Goal: Information Seeking & Learning: Check status

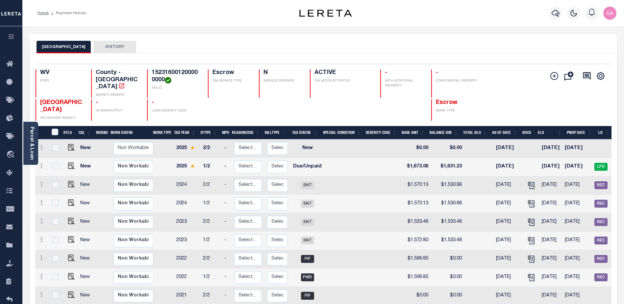
click at [108, 46] on button "HISTORY" at bounding box center [114, 47] width 43 height 13
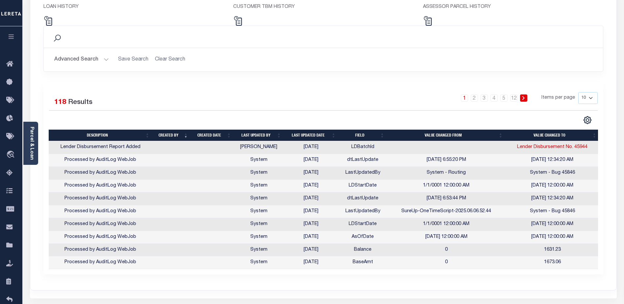
scroll to position [99, 0]
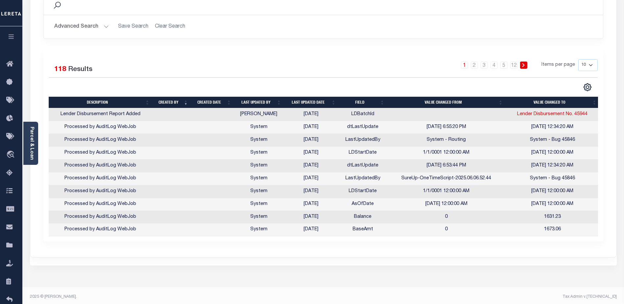
click at [589, 66] on select "10 25 50 100" at bounding box center [588, 65] width 19 height 12
select select "100"
click at [579, 59] on select "10 25 50 100" at bounding box center [588, 65] width 19 height 12
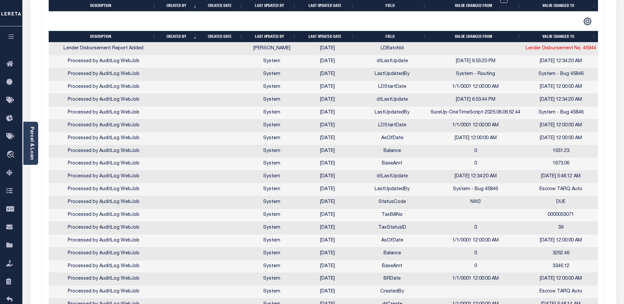
scroll to position [263, 0]
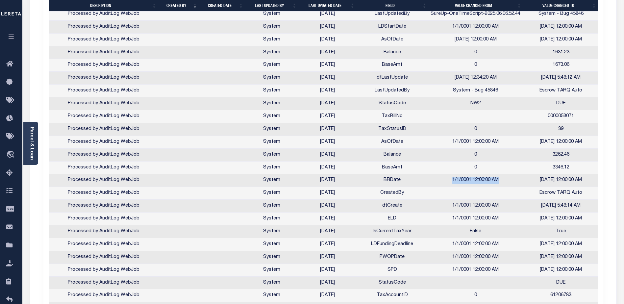
drag, startPoint x: 453, startPoint y: 180, endPoint x: 509, endPoint y: 181, distance: 56.3
click at [509, 181] on td "1/1/0001 12:00:00 AM" at bounding box center [475, 180] width 95 height 13
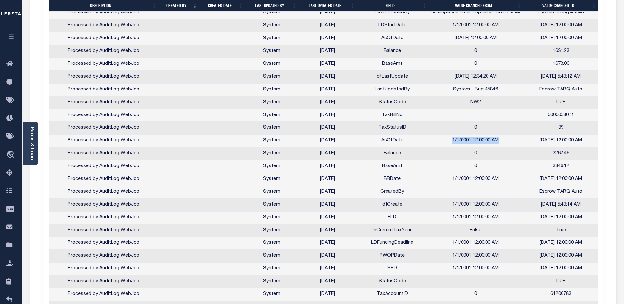
drag, startPoint x: 453, startPoint y: 140, endPoint x: 511, endPoint y: 140, distance: 57.9
click at [511, 140] on td "1/1/0001 12:00:00 AM" at bounding box center [475, 141] width 95 height 13
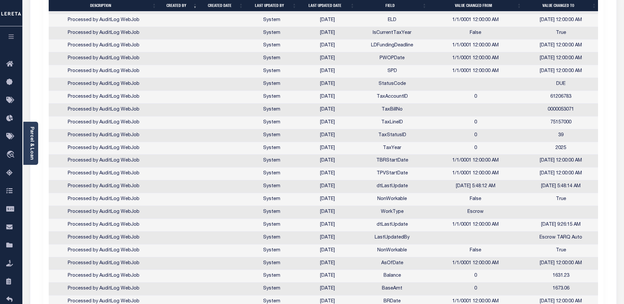
scroll to position [494, 0]
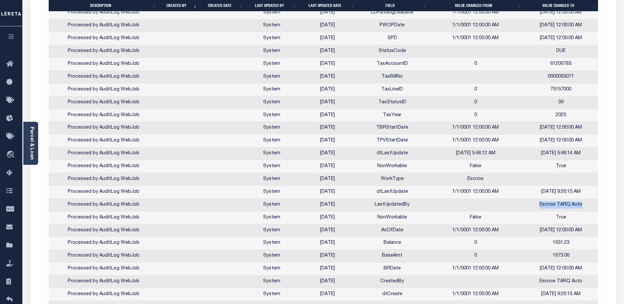
drag, startPoint x: 541, startPoint y: 206, endPoint x: 586, endPoint y: 206, distance: 44.4
click at [586, 206] on td "Escrow TARQ Auto" at bounding box center [561, 205] width 76 height 13
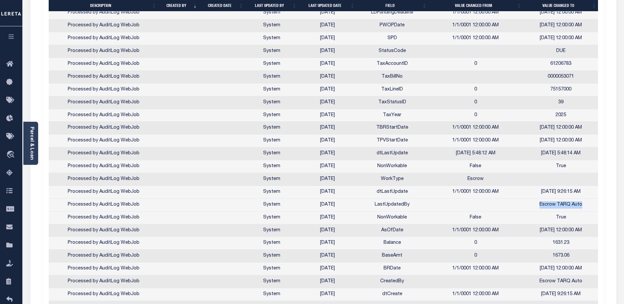
scroll to position [560, 0]
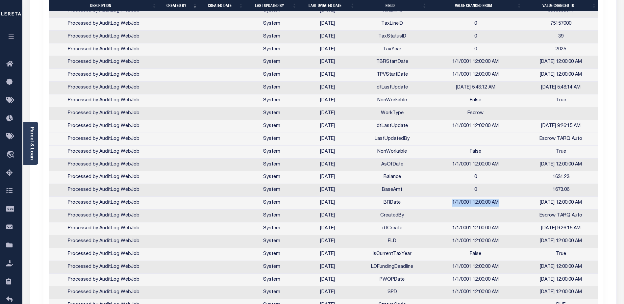
drag, startPoint x: 453, startPoint y: 203, endPoint x: 512, endPoint y: 206, distance: 59.6
click at [512, 206] on td "1/1/0001 12:00:00 AM" at bounding box center [475, 203] width 95 height 13
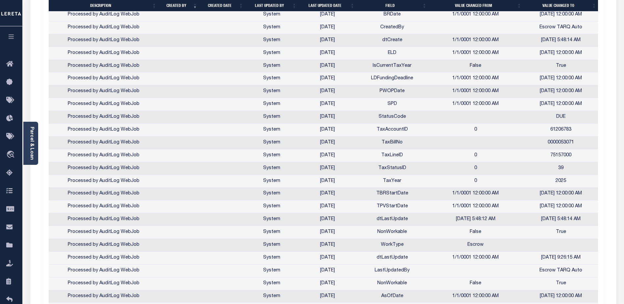
scroll to position [362, 0]
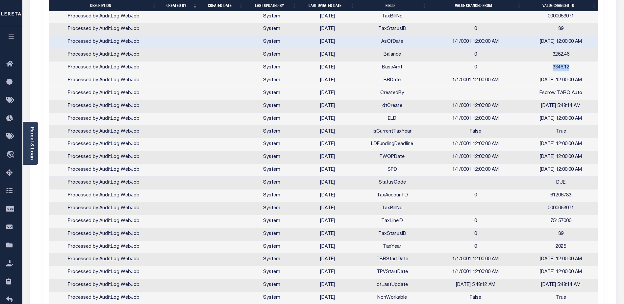
drag, startPoint x: 553, startPoint y: 68, endPoint x: 574, endPoint y: 66, distance: 20.8
click at [574, 66] on td "3346.12" at bounding box center [561, 68] width 76 height 13
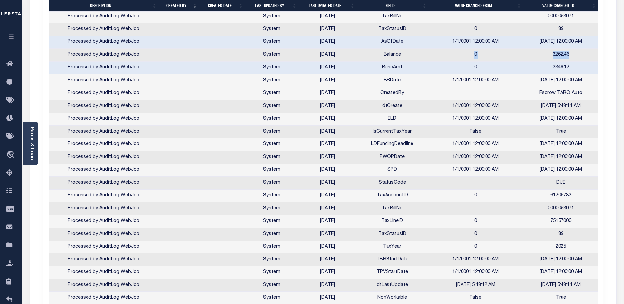
drag, startPoint x: 476, startPoint y: 55, endPoint x: 577, endPoint y: 56, distance: 101.0
click at [577, 56] on tr "Processed by AuditLog WebJob System [DATE] Balance 0 3262.46" at bounding box center [324, 55] width 551 height 13
